Goal: Task Accomplishment & Management: Complete application form

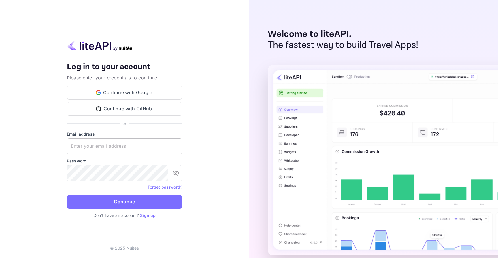
click at [161, 147] on input "text" at bounding box center [124, 146] width 115 height 16
click at [206, 124] on div "Your account has been created successfully, a confirmation link has been sent t…" at bounding box center [124, 129] width 249 height 258
click at [139, 149] on input "yassir.ettabti+w" at bounding box center [124, 146] width 115 height 16
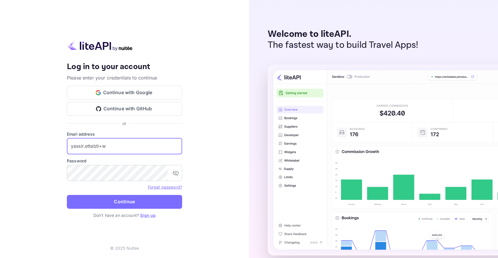
paste input "[EMAIL_ADDRESS][DOMAIN_NAME]"
type input "[EMAIL_ADDRESS][DOMAIN_NAME]"
click at [150, 149] on input "[EMAIL_ADDRESS][DOMAIN_NAME]" at bounding box center [124, 146] width 115 height 16
click at [153, 146] on input "[EMAIL_ADDRESS][DOMAIN_NAME]" at bounding box center [124, 146] width 115 height 16
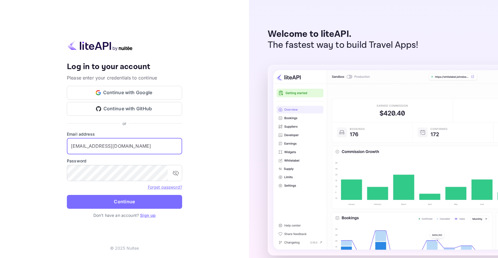
click at [153, 146] on input "[EMAIL_ADDRESS][DOMAIN_NAME]" at bounding box center [124, 146] width 115 height 16
click at [177, 173] on icon "toggle password visibility" at bounding box center [175, 173] width 7 height 7
click at [158, 151] on input "[EMAIL_ADDRESS][DOMAIN_NAME]" at bounding box center [124, 146] width 115 height 16
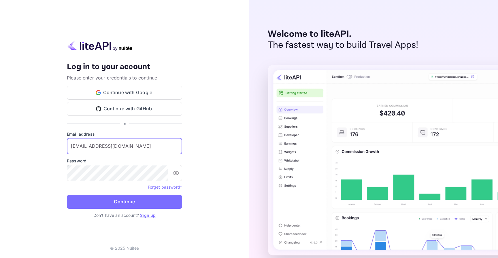
click at [158, 151] on input "[EMAIL_ADDRESS][DOMAIN_NAME]" at bounding box center [124, 146] width 115 height 16
paste input "00WL"
type input "[EMAIL_ADDRESS][DOMAIN_NAME]"
click at [156, 201] on button "Continue" at bounding box center [124, 202] width 115 height 14
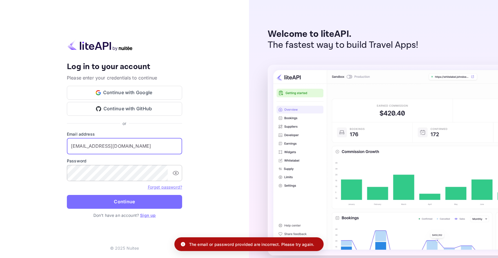
click at [161, 142] on input "[EMAIL_ADDRESS][DOMAIN_NAME]" at bounding box center [124, 146] width 115 height 16
click at [162, 146] on input "[EMAIL_ADDRESS][DOMAIN_NAME]" at bounding box center [124, 146] width 115 height 16
click at [171, 172] on button "toggle password visibility" at bounding box center [176, 173] width 12 height 12
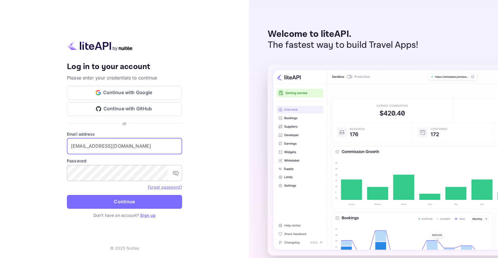
click at [174, 171] on icon "toggle password visibility" at bounding box center [175, 173] width 7 height 7
click at [175, 171] on icon "toggle password visibility" at bounding box center [176, 173] width 6 height 4
click at [177, 171] on icon "toggle password visibility" at bounding box center [176, 173] width 6 height 5
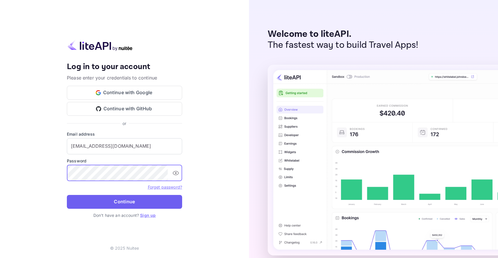
click at [150, 201] on button "Continue" at bounding box center [124, 202] width 115 height 14
